Goal: Obtain resource: Download file/media

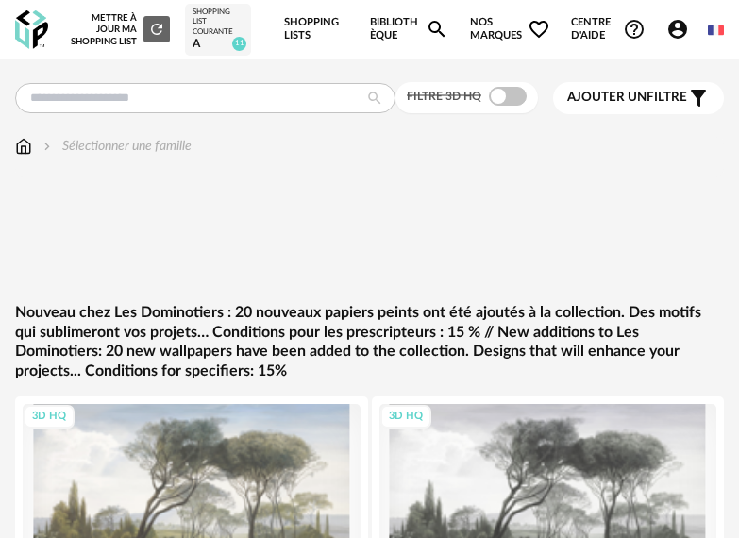
click at [37, 31] on img at bounding box center [31, 29] width 33 height 39
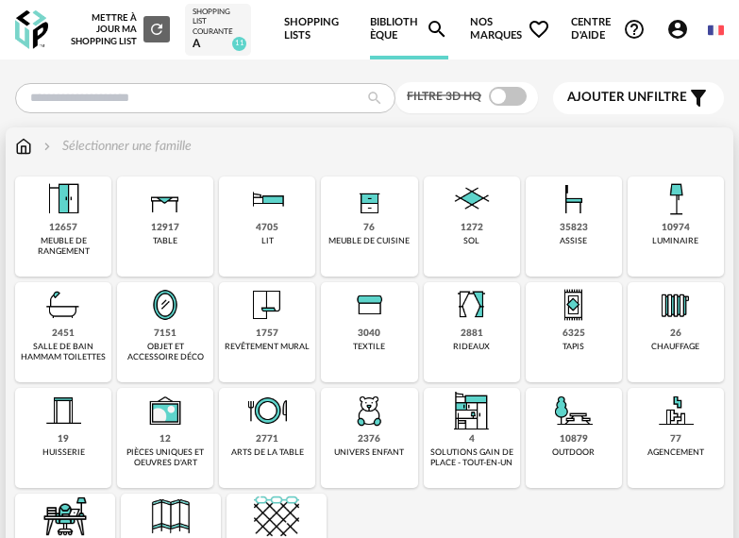
click at [59, 228] on div "12657" at bounding box center [63, 228] width 28 height 12
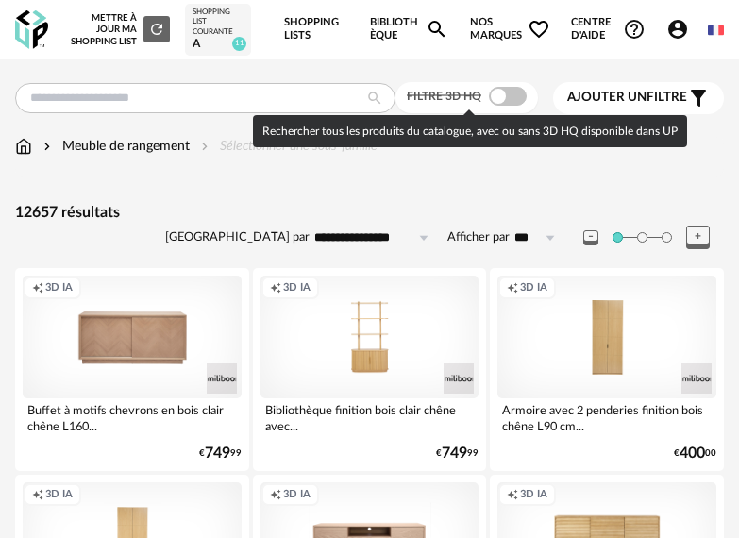
click at [508, 102] on span at bounding box center [508, 96] width 38 height 19
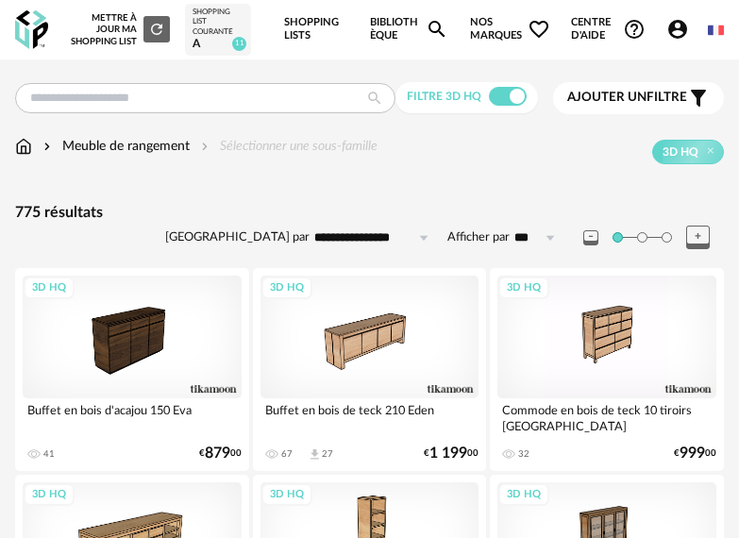
click at [372, 244] on input "**********" at bounding box center [375, 238] width 130 height 30
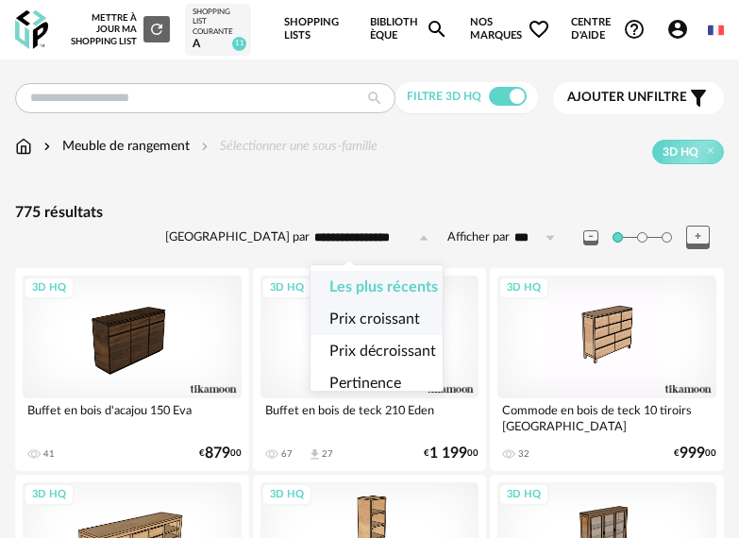
click at [402, 306] on li "Prix croissant" at bounding box center [384, 319] width 146 height 32
type input "**********"
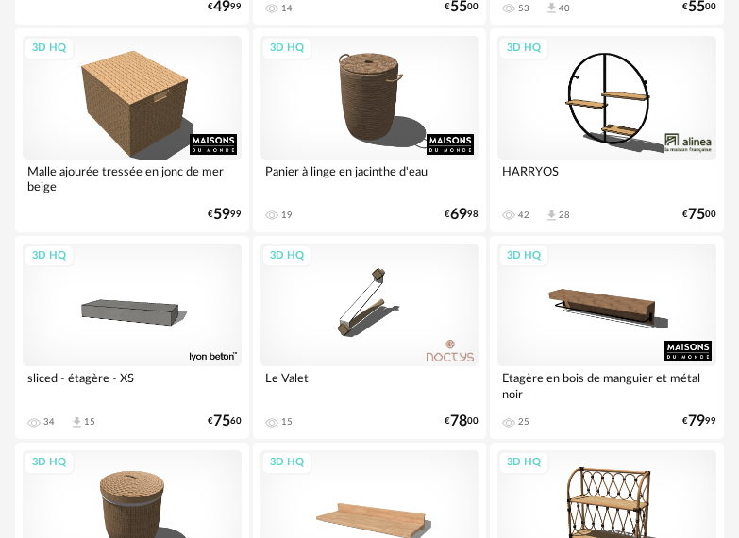
scroll to position [1148, 0]
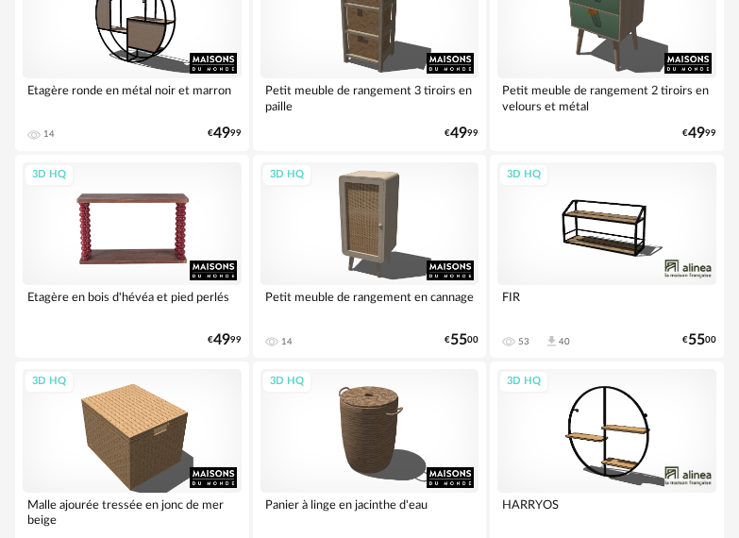
click at [131, 256] on div "3D HQ" at bounding box center [132, 223] width 219 height 123
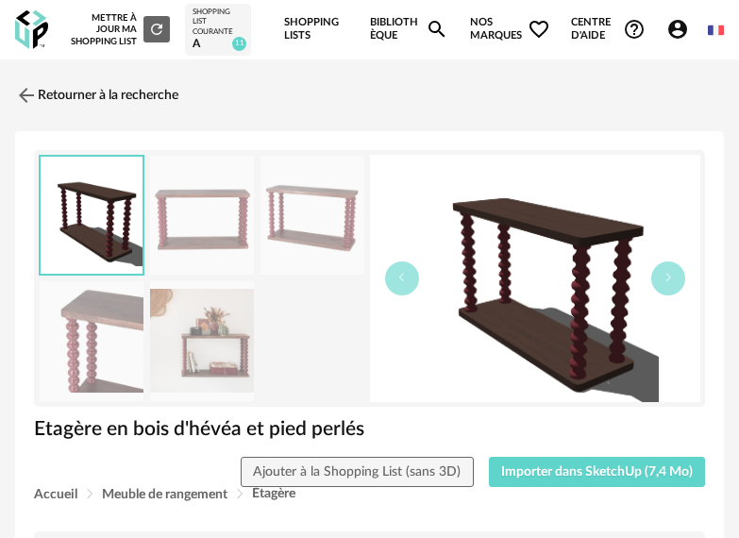
click at [124, 356] on img at bounding box center [92, 341] width 104 height 120
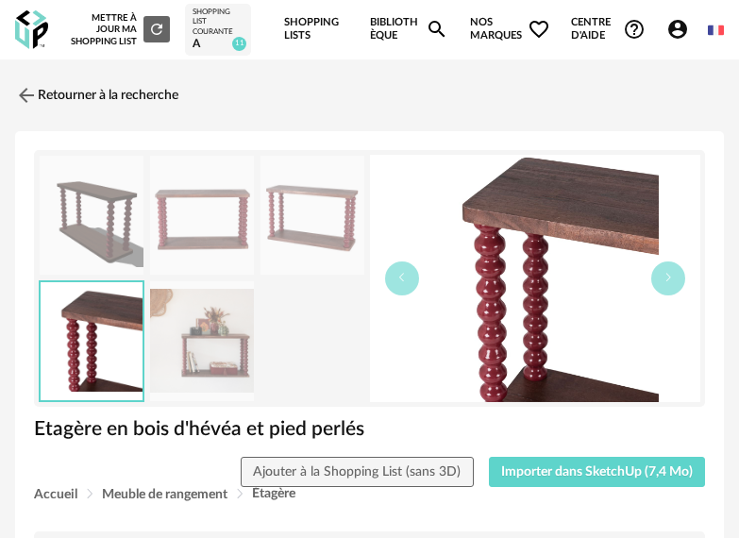
click at [179, 344] on img at bounding box center [202, 341] width 104 height 120
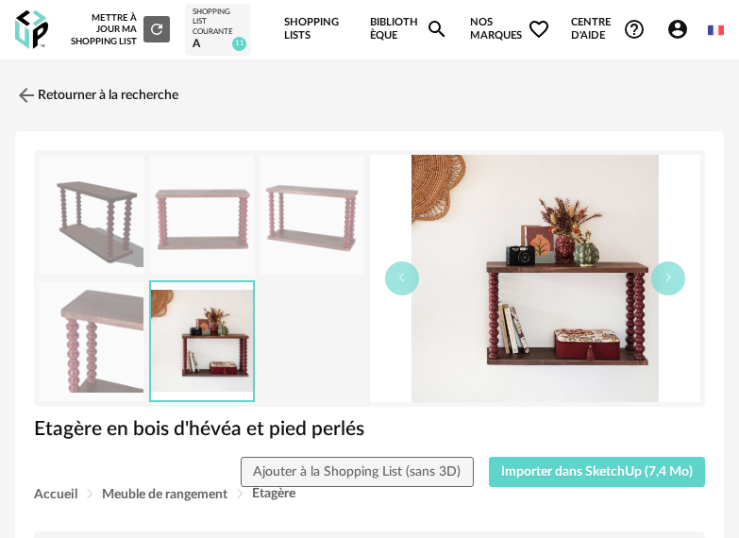
click at [105, 229] on img at bounding box center [92, 216] width 104 height 120
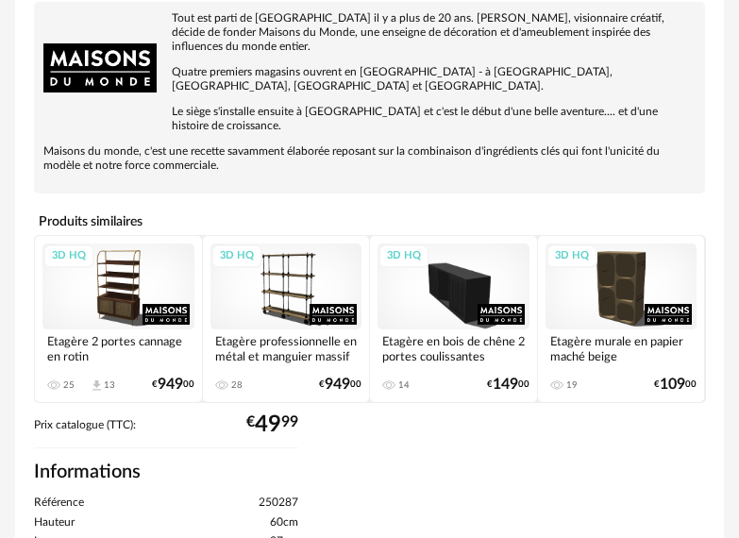
scroll to position [364, 0]
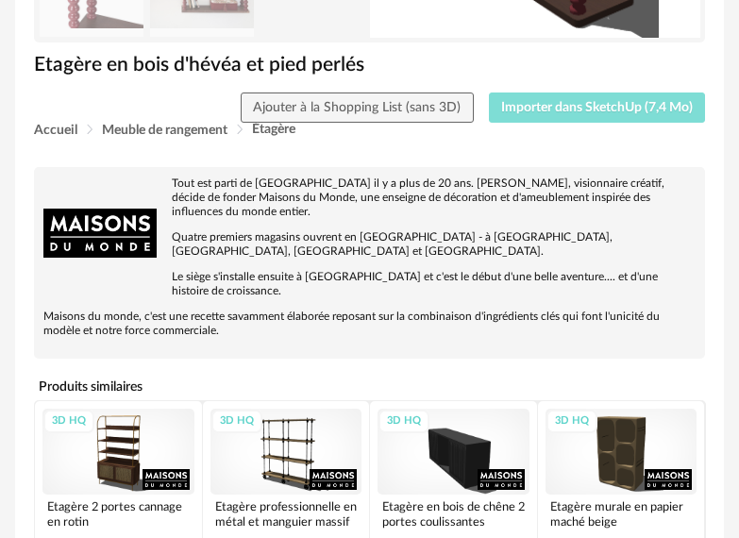
click at [640, 106] on span "Importer dans SketchUp (7,4 Mo)" at bounding box center [597, 107] width 192 height 13
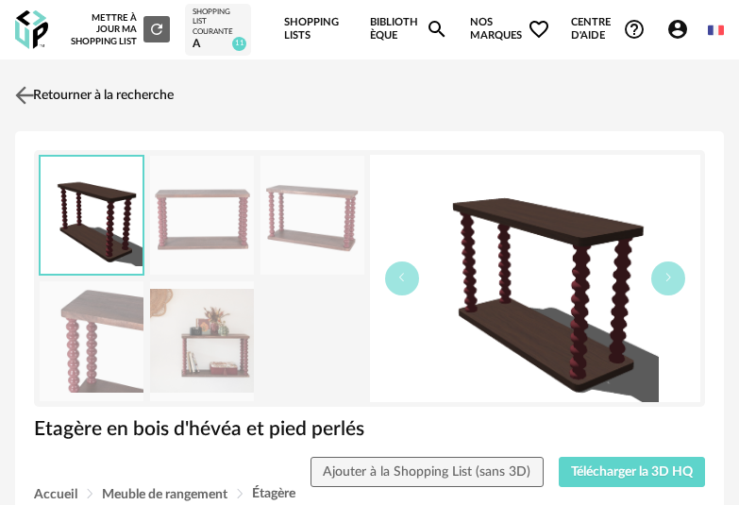
click at [29, 84] on img at bounding box center [24, 94] width 27 height 27
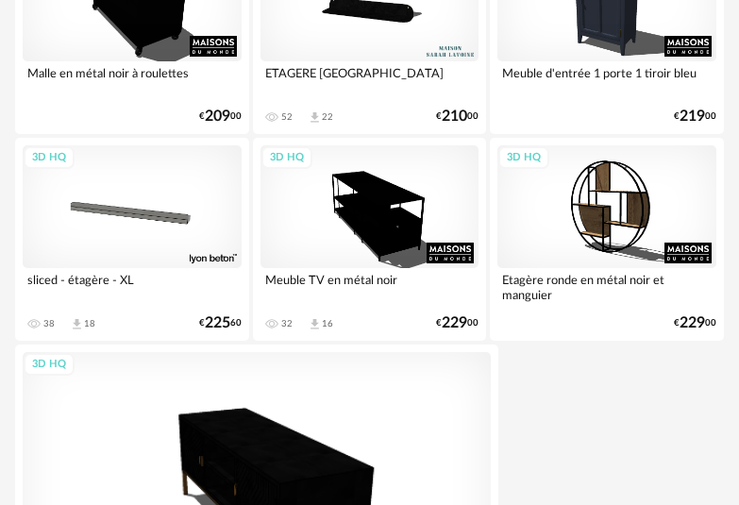
scroll to position [7059, 0]
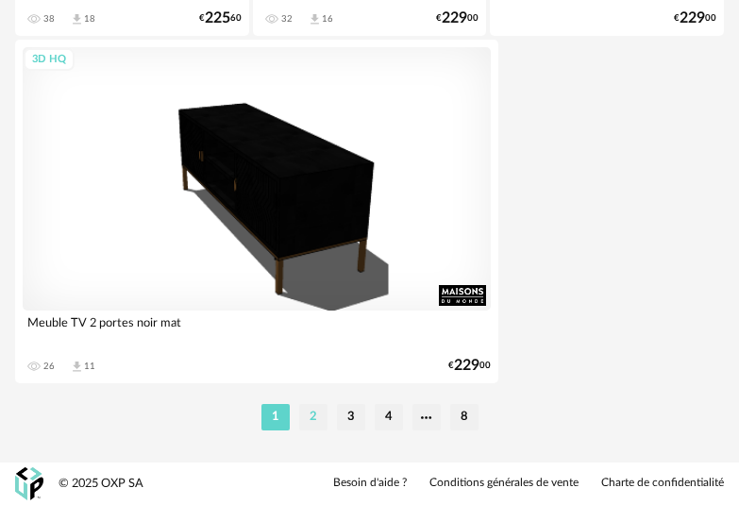
click at [312, 411] on li "2" at bounding box center [313, 417] width 28 height 26
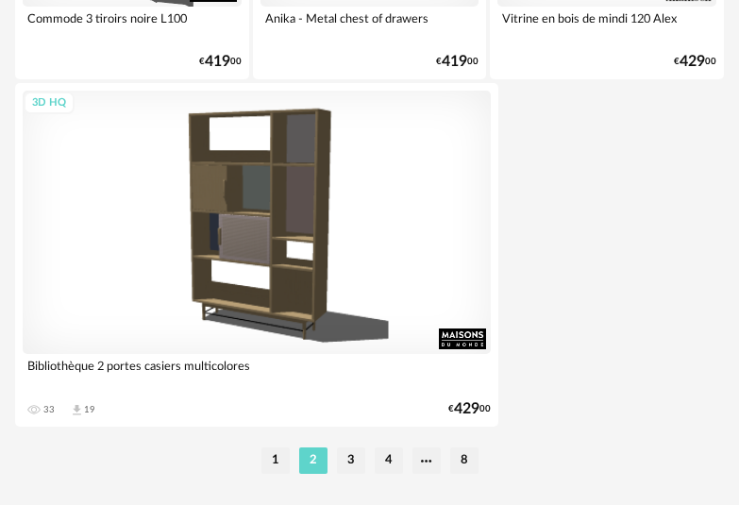
scroll to position [7059, 0]
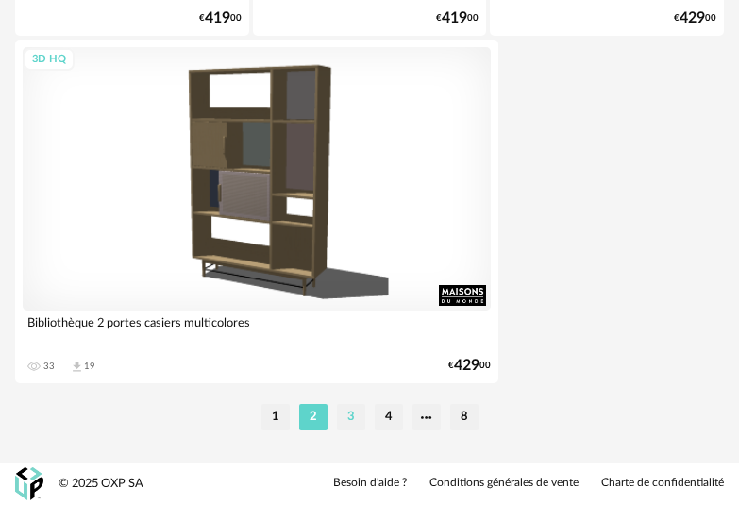
click at [358, 416] on li "3" at bounding box center [351, 417] width 28 height 26
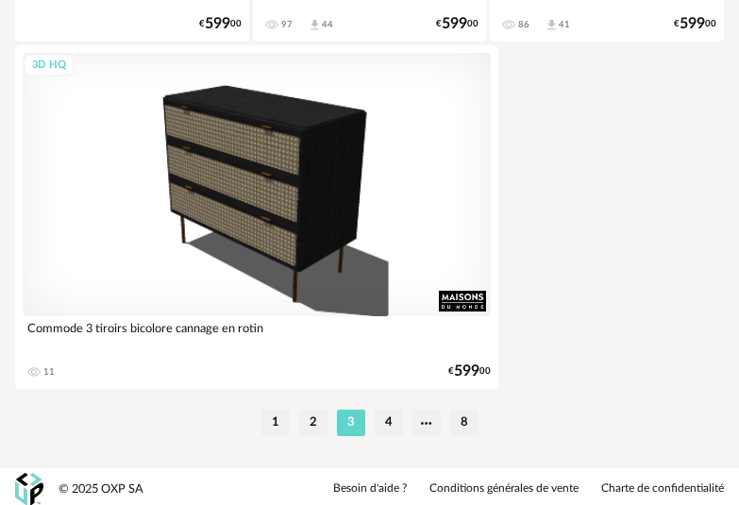
scroll to position [7059, 0]
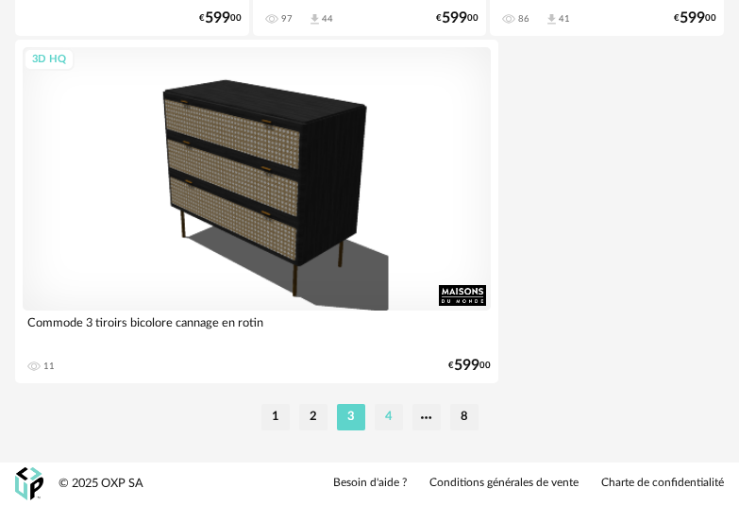
click at [394, 429] on li "4" at bounding box center [389, 417] width 28 height 26
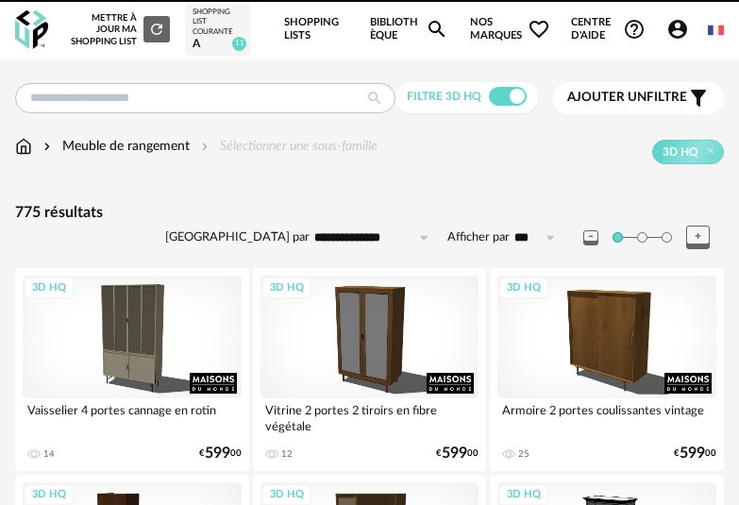
click at [37, 25] on img at bounding box center [31, 29] width 33 height 39
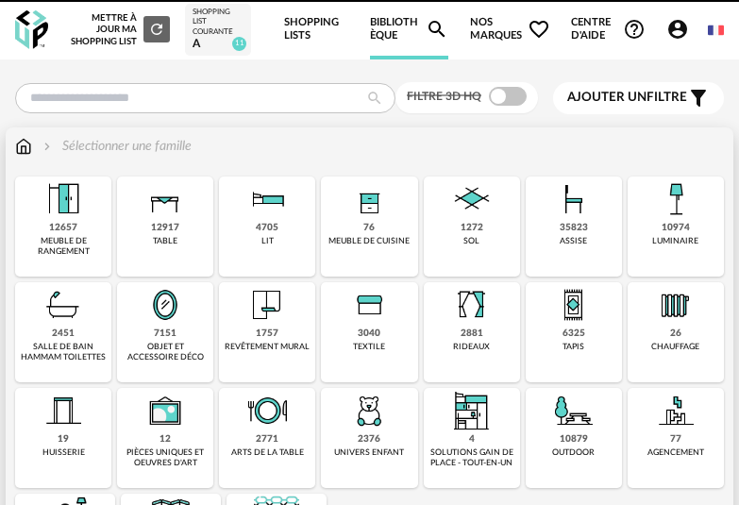
click at [656, 224] on div "10974 luminaire" at bounding box center [676, 226] width 96 height 100
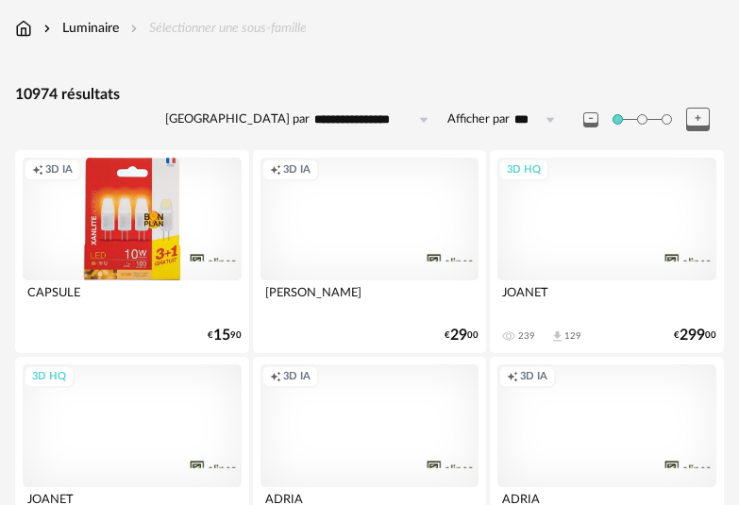
scroll to position [119, 0]
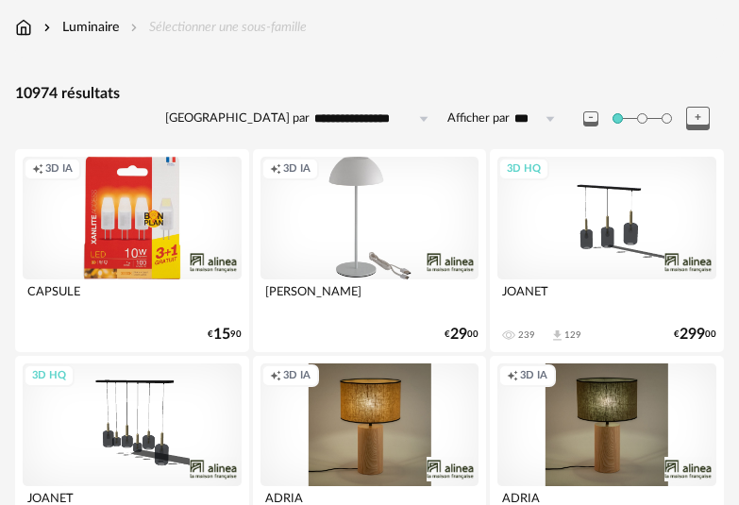
click at [378, 115] on input "**********" at bounding box center [375, 119] width 130 height 30
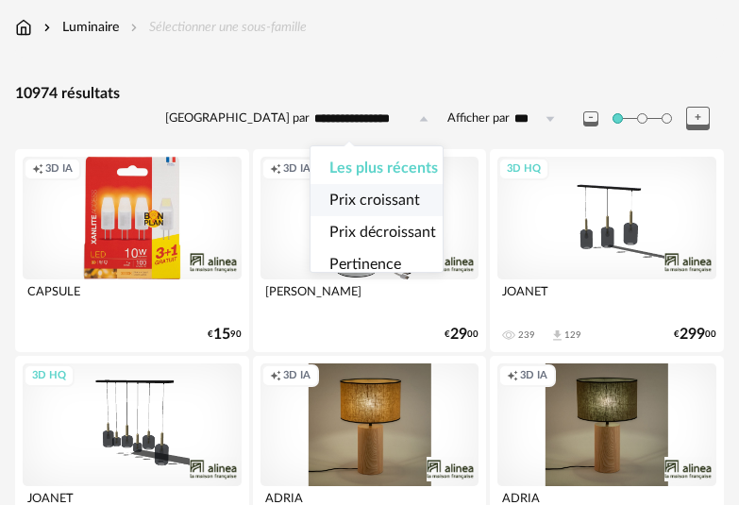
click at [386, 193] on span "Prix croissant" at bounding box center [374, 200] width 91 height 15
type input "**********"
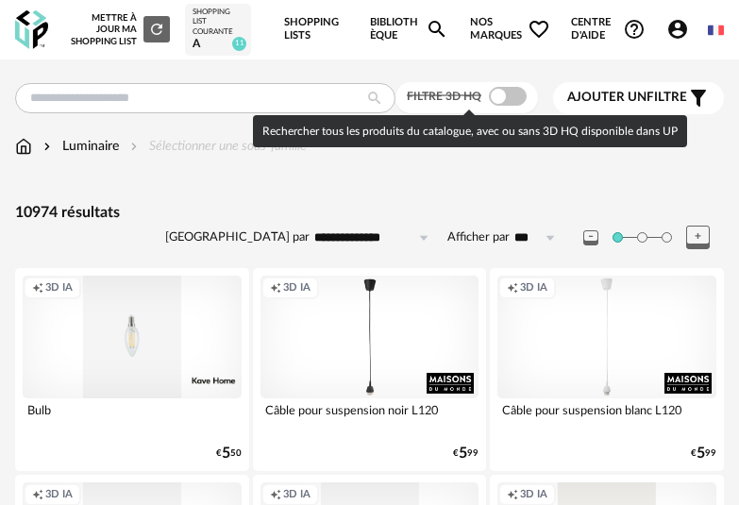
click at [506, 100] on span at bounding box center [508, 96] width 38 height 19
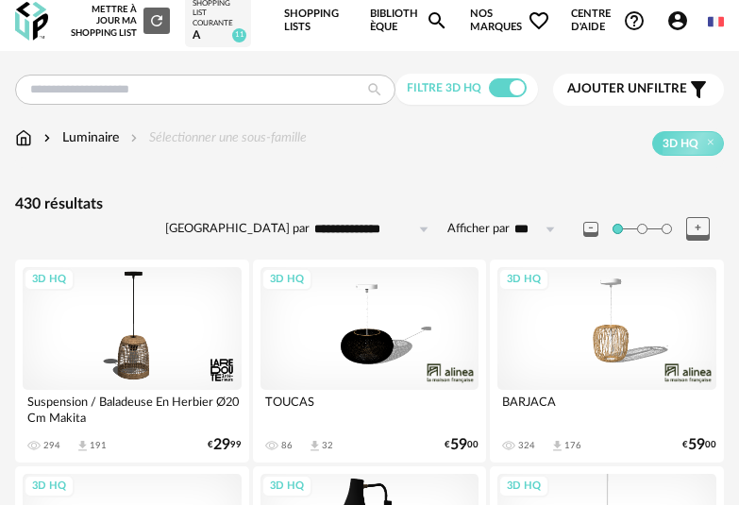
scroll to position [12, 0]
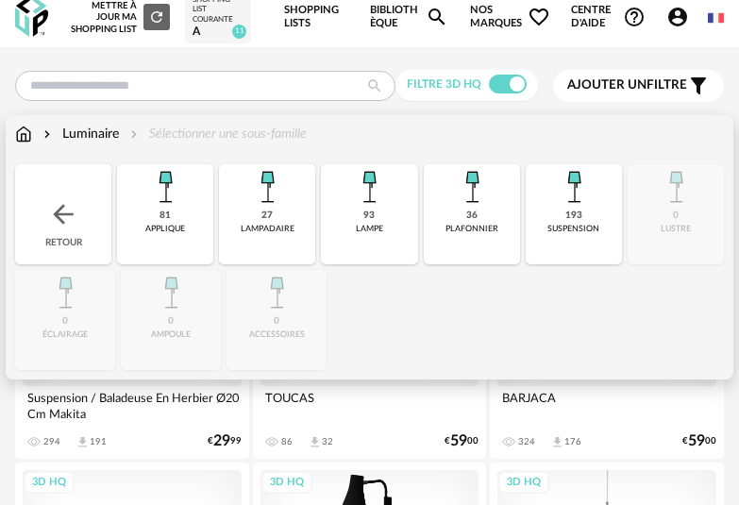
click at [393, 226] on div "93 lampe" at bounding box center [369, 214] width 96 height 100
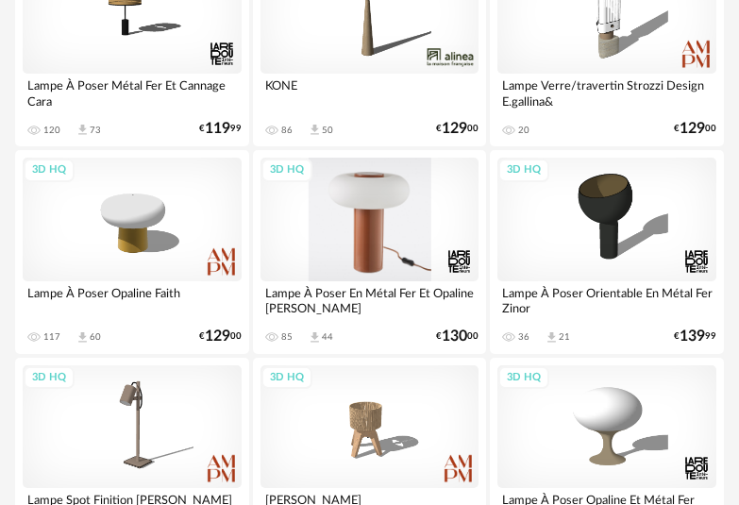
scroll to position [1363, 0]
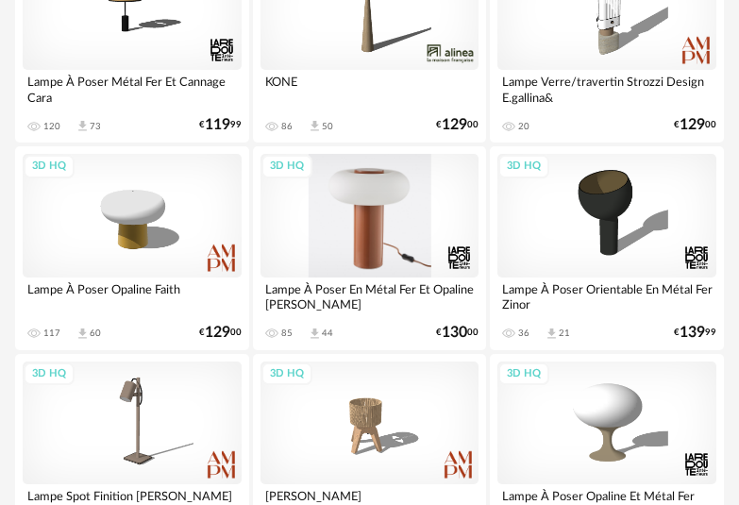
click at [399, 247] on div "3D HQ" at bounding box center [370, 215] width 219 height 123
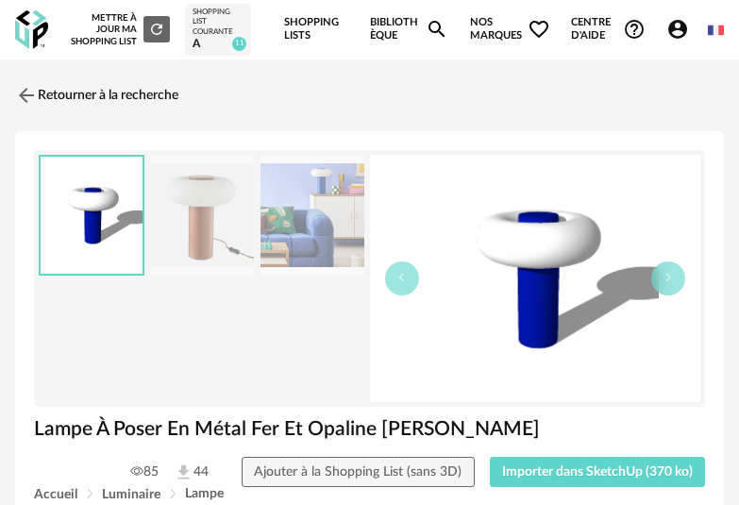
click at [210, 223] on img at bounding box center [202, 216] width 104 height 120
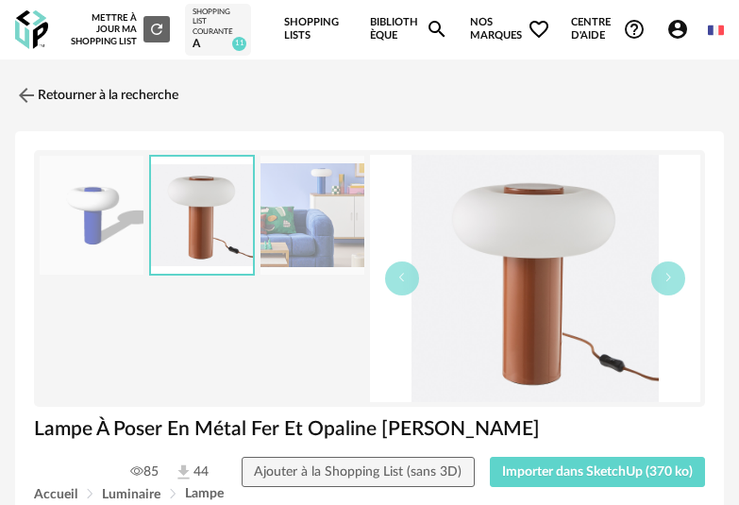
click at [124, 214] on img at bounding box center [92, 216] width 104 height 120
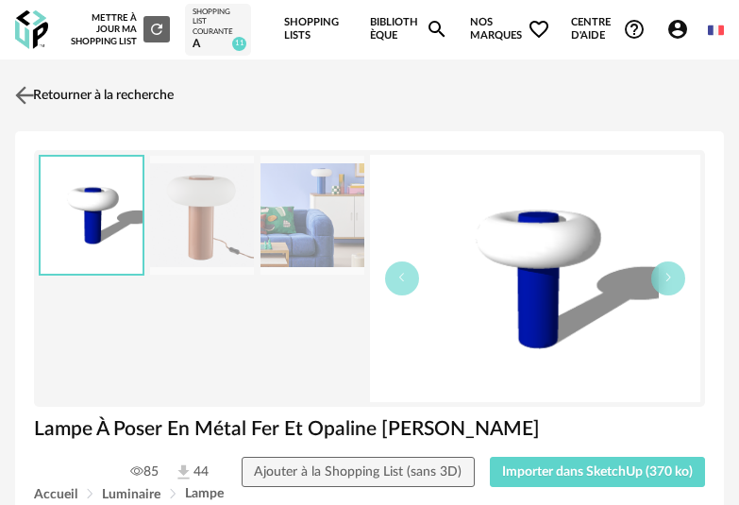
click at [30, 84] on img at bounding box center [24, 94] width 27 height 27
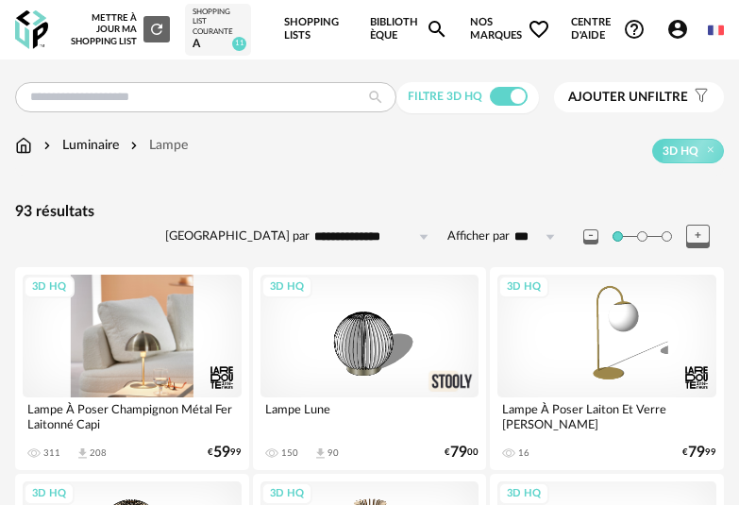
click at [171, 380] on div "3D HQ" at bounding box center [132, 336] width 219 height 123
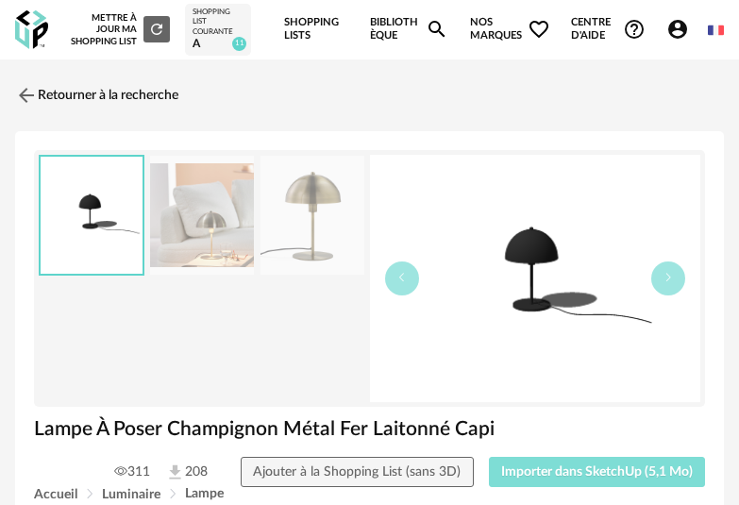
click at [570, 485] on button "Importer dans SketchUp (5,1 Mo)" at bounding box center [597, 472] width 217 height 30
